Goal: Information Seeking & Learning: Learn about a topic

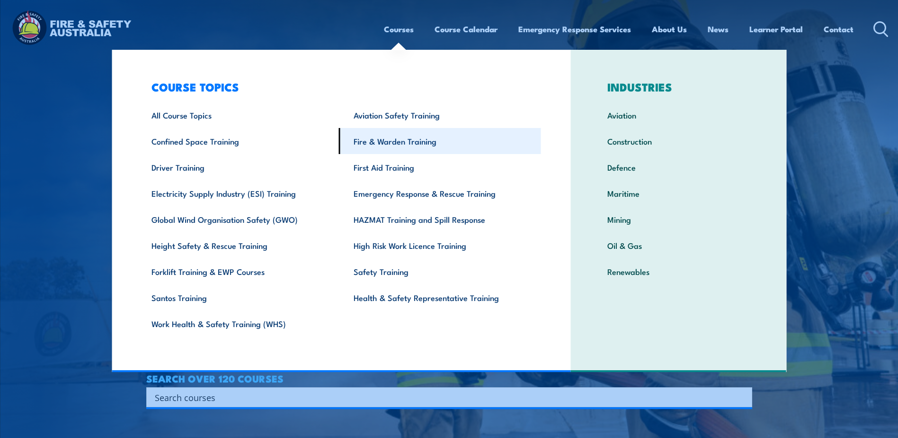
click at [371, 145] on link "Fire & Warden Training" at bounding box center [440, 141] width 202 height 26
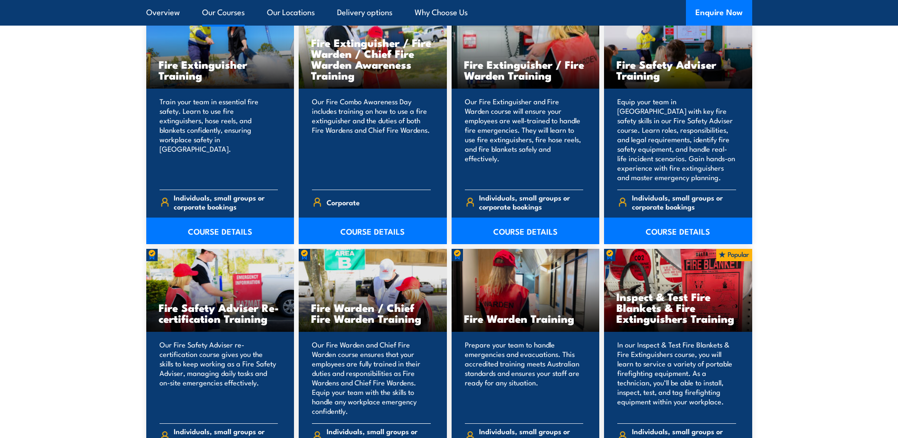
scroll to position [1042, 0]
click at [319, 203] on img at bounding box center [317, 202] width 10 height 10
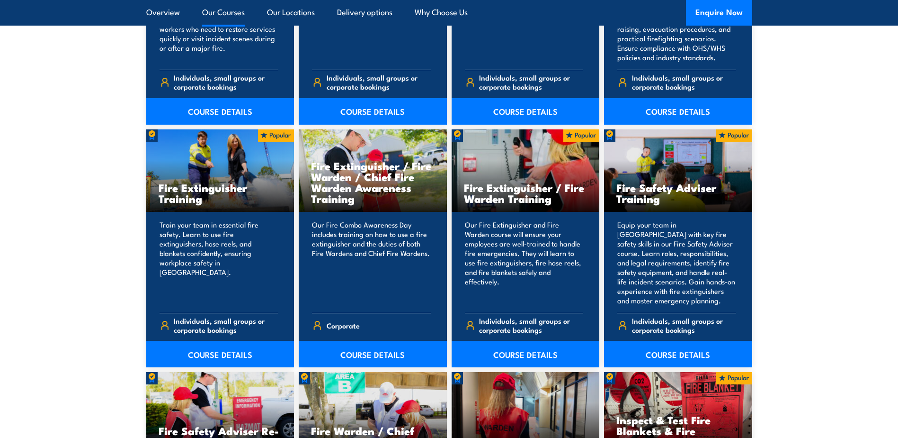
scroll to position [900, 0]
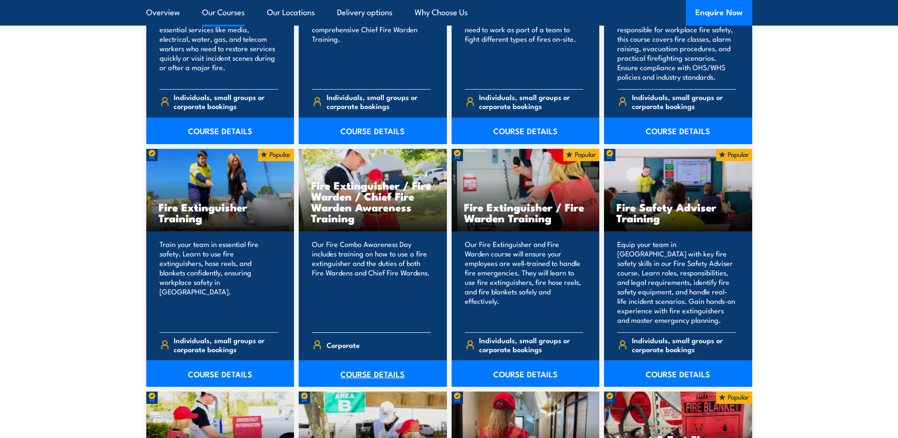
click at [377, 370] on link "COURSE DETAILS" at bounding box center [373, 373] width 148 height 27
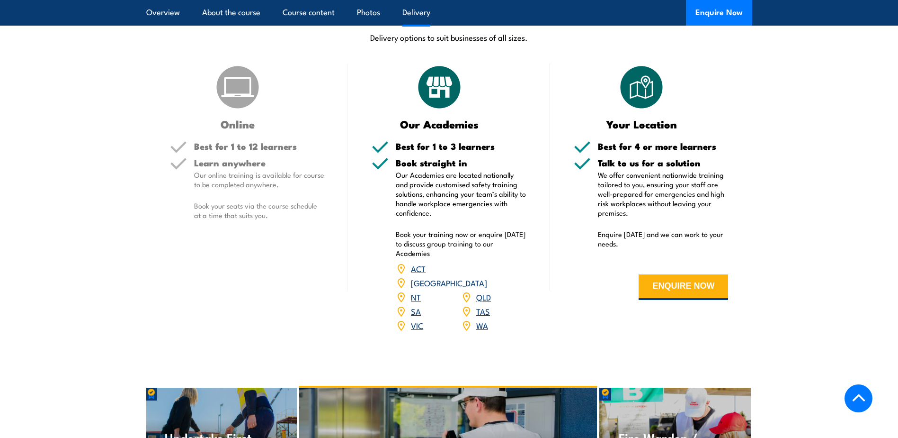
scroll to position [1231, 0]
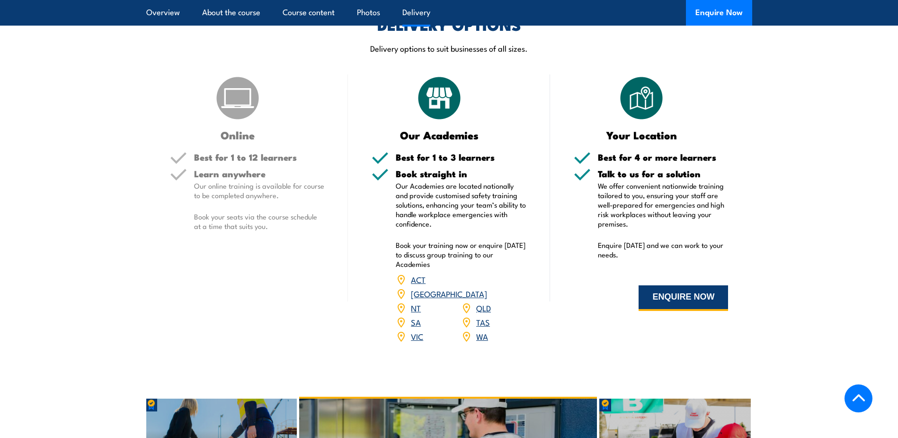
click at [670, 285] on button "ENQUIRE NOW" at bounding box center [683, 298] width 89 height 26
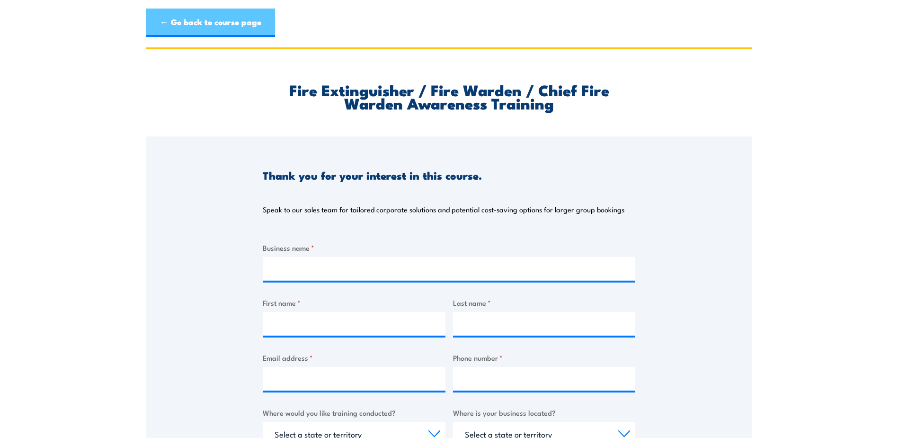
click at [155, 22] on link "← Go back to course page" at bounding box center [210, 23] width 129 height 28
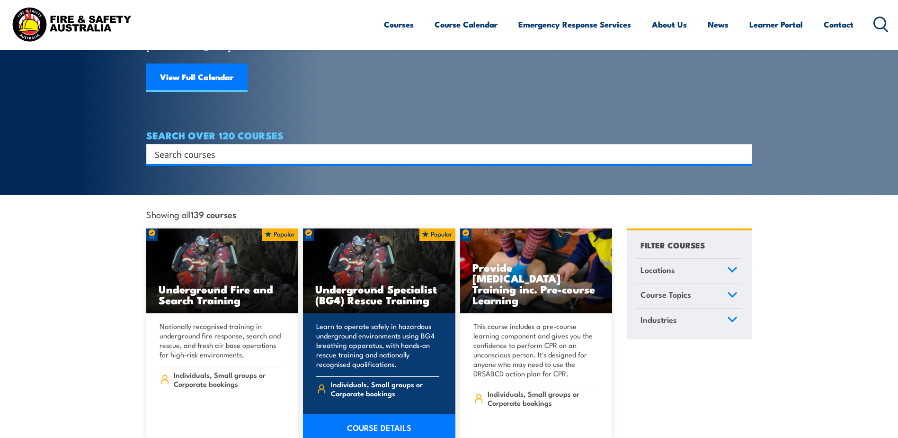
scroll to position [95, 0]
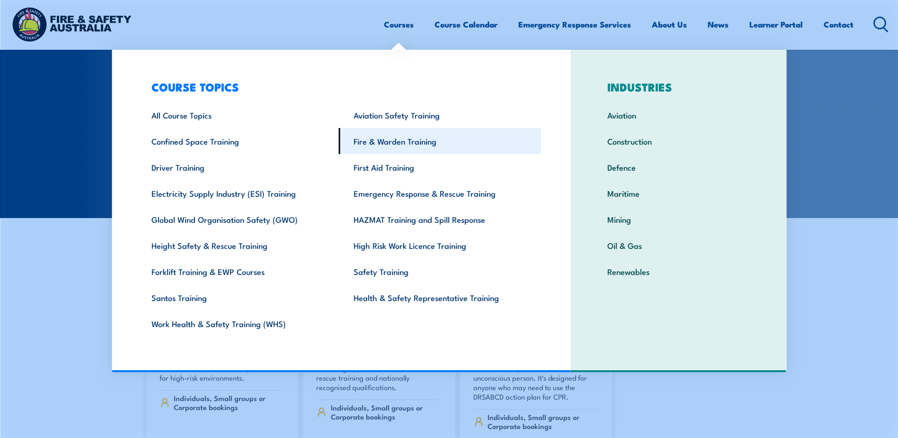
click at [379, 144] on link "Fire & Warden Training" at bounding box center [440, 141] width 202 height 26
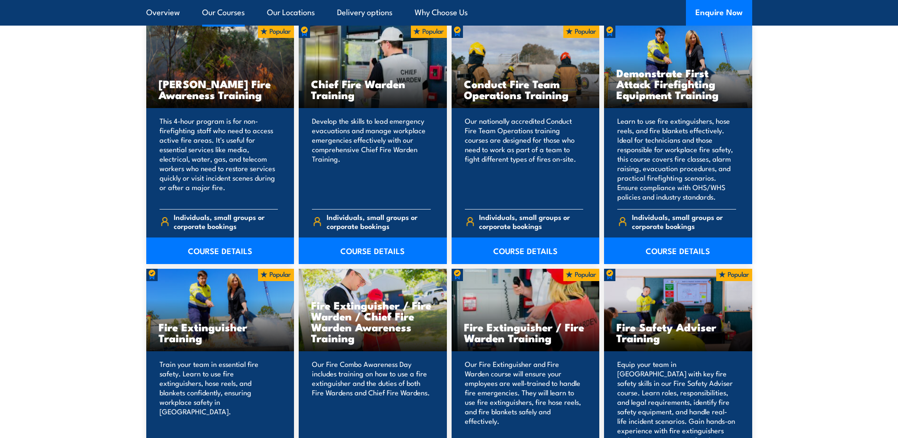
scroll to position [758, 0]
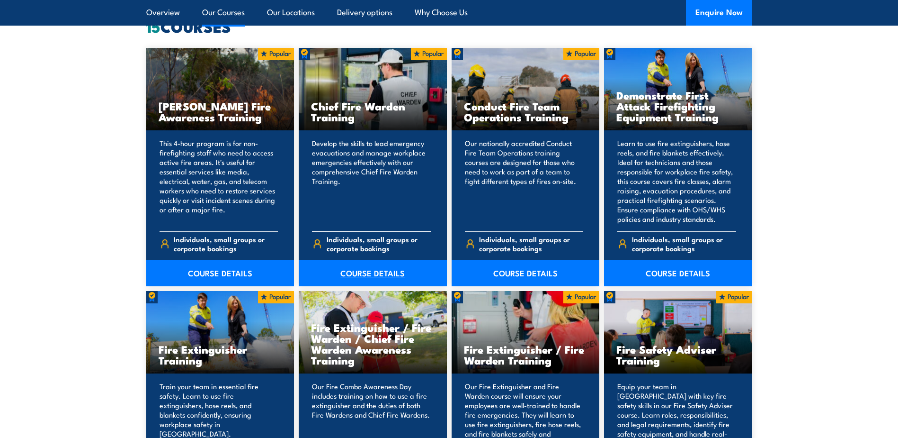
click at [357, 273] on link "COURSE DETAILS" at bounding box center [373, 272] width 148 height 27
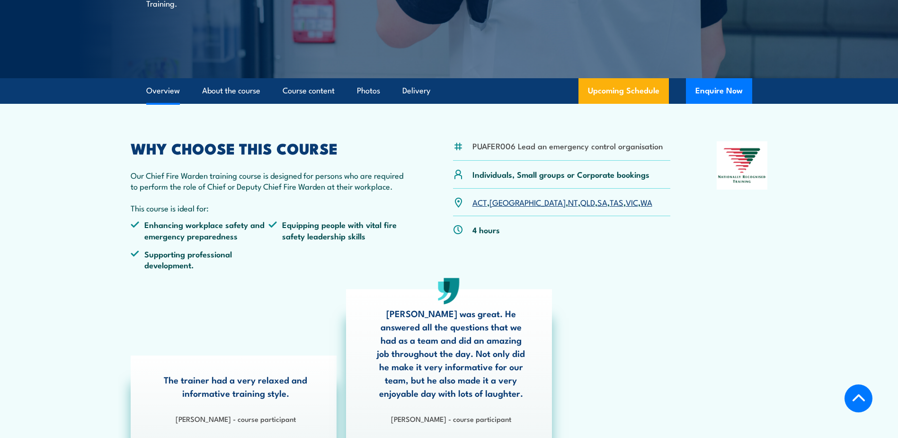
scroll to position [189, 0]
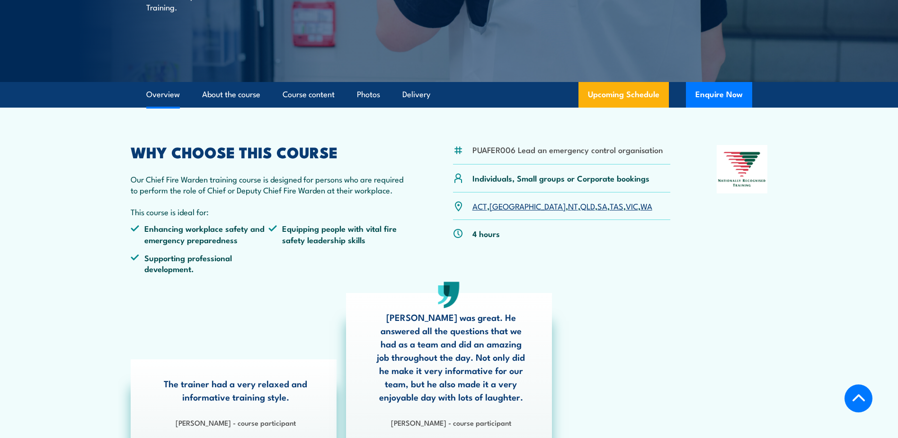
click at [502, 207] on link "[GEOGRAPHIC_DATA]" at bounding box center [528, 205] width 76 height 11
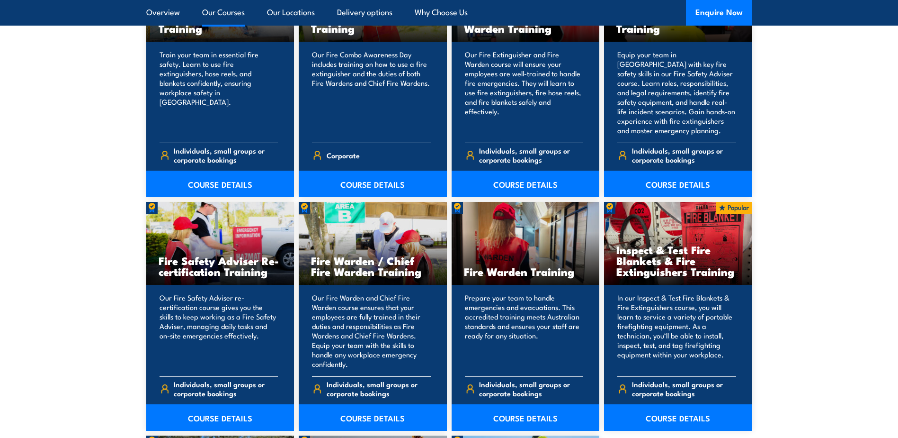
scroll to position [1136, 0]
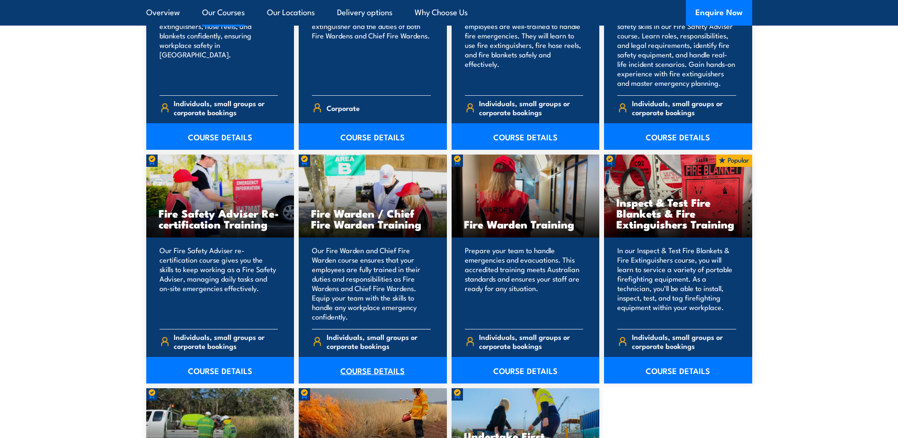
click at [375, 370] on link "COURSE DETAILS" at bounding box center [373, 370] width 148 height 27
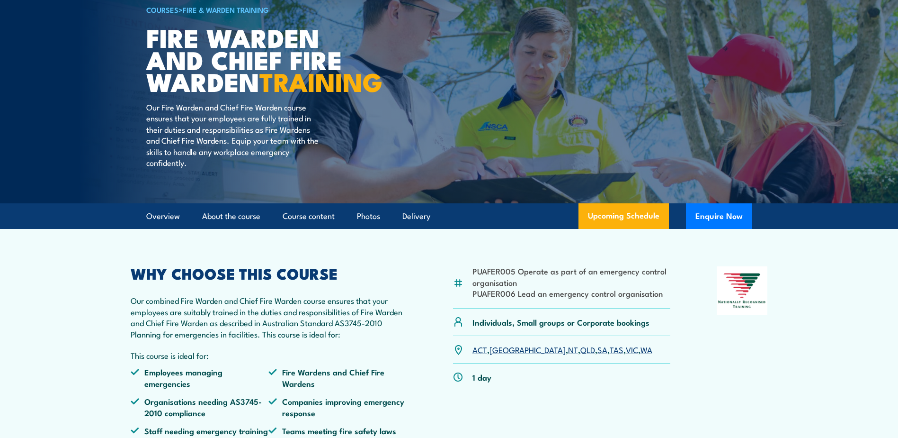
scroll to position [95, 0]
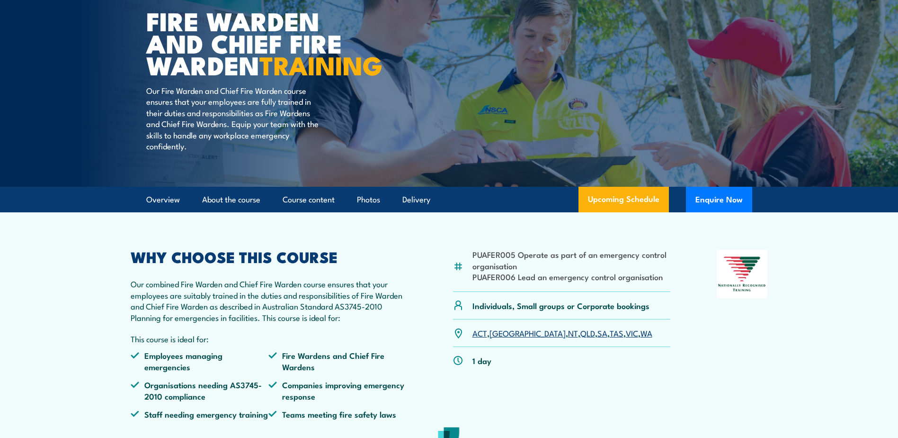
click at [498, 338] on link "[GEOGRAPHIC_DATA]" at bounding box center [528, 332] width 76 height 11
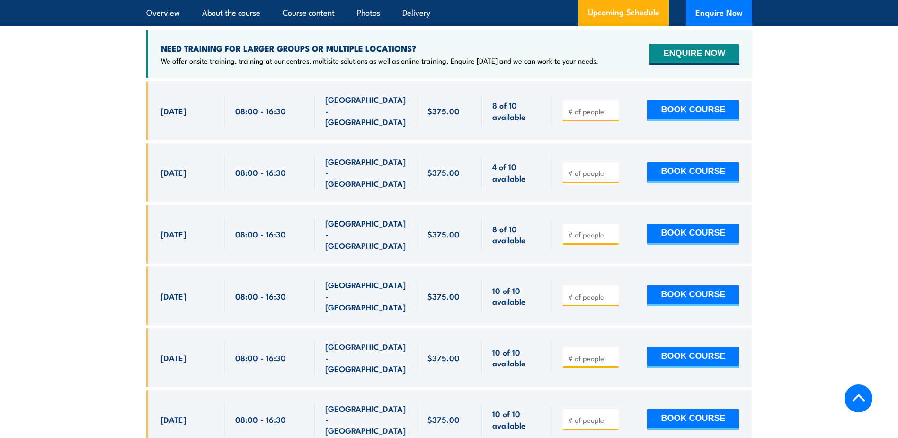
scroll to position [1677, 0]
